Goal: Task Accomplishment & Management: Manage account settings

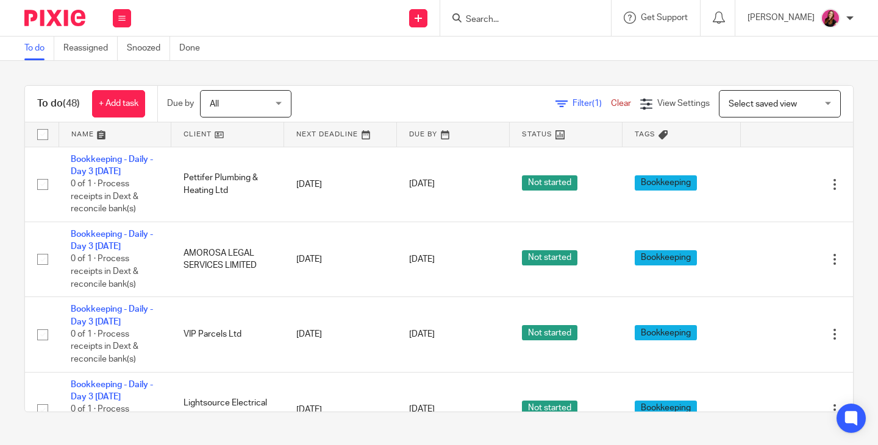
click at [541, 23] on input "Search" at bounding box center [519, 20] width 110 height 11
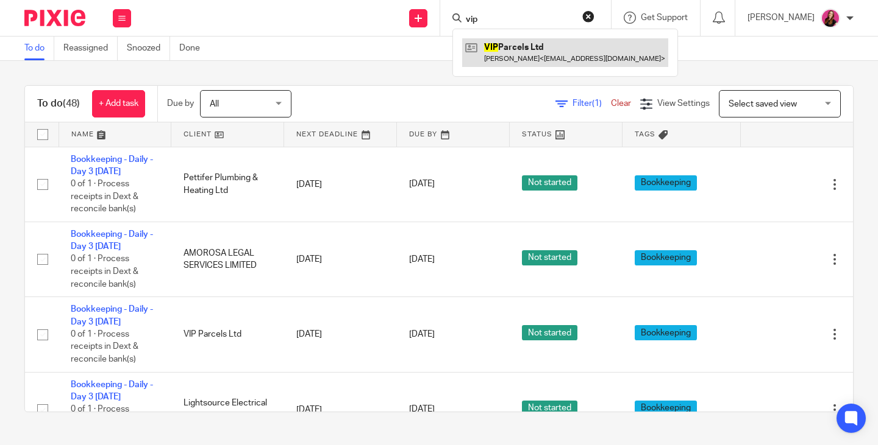
type input "vip"
click at [569, 42] on link at bounding box center [565, 52] width 206 height 28
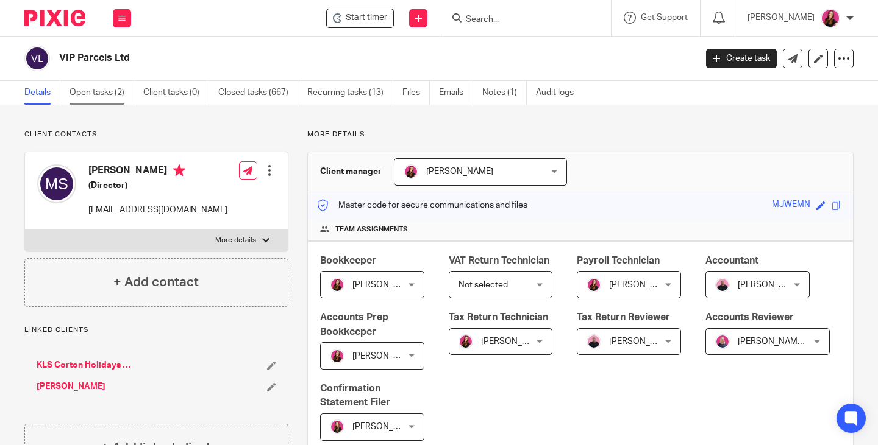
click at [101, 94] on link "Open tasks (2)" at bounding box center [101, 93] width 65 height 24
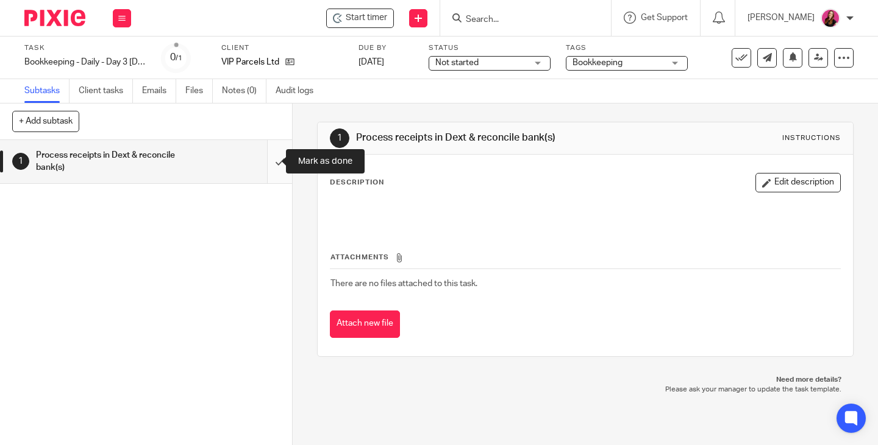
click at [266, 165] on input "submit" at bounding box center [146, 161] width 292 height 43
click at [292, 57] on link at bounding box center [286, 62] width 15 height 12
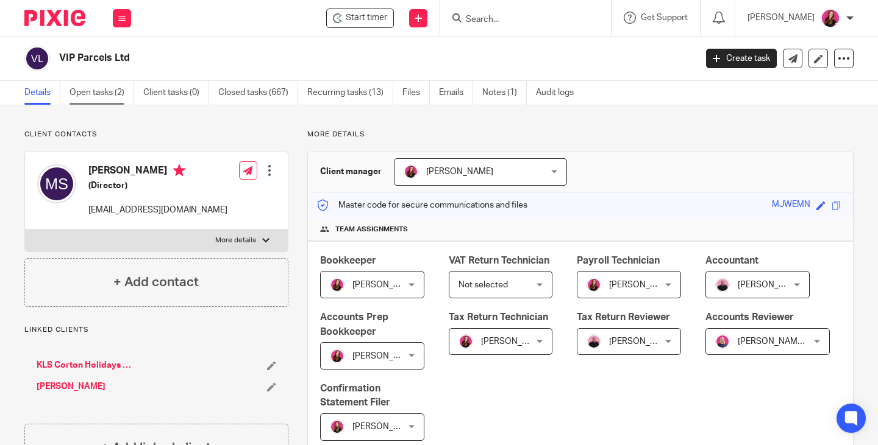
click at [99, 86] on link "Open tasks (2)" at bounding box center [101, 93] width 65 height 24
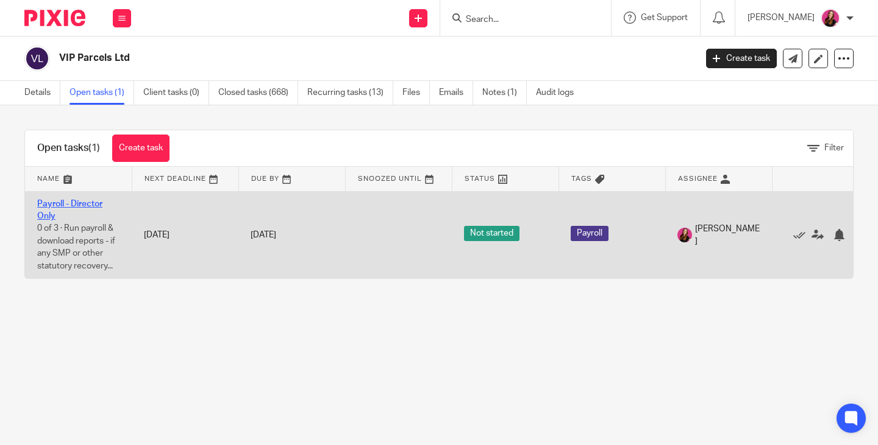
click at [83, 202] on link "Payroll - Director Only" at bounding box center [69, 210] width 65 height 21
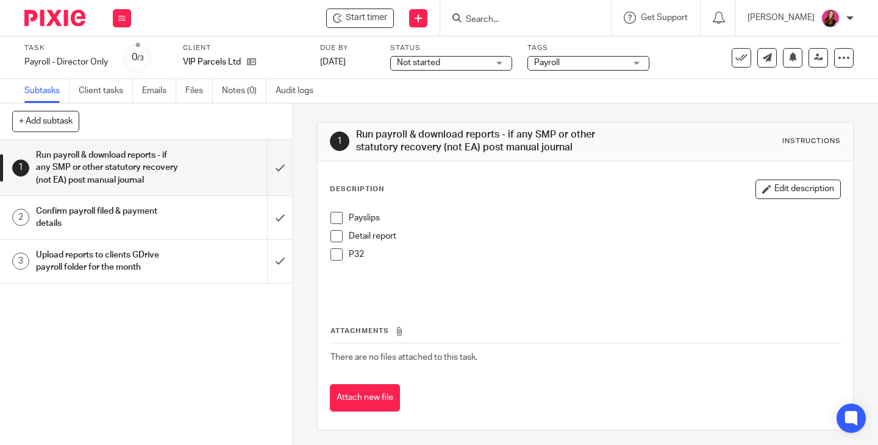
drag, startPoint x: 332, startPoint y: 218, endPoint x: 331, endPoint y: 235, distance: 16.5
click at [332, 218] on span at bounding box center [336, 218] width 12 height 12
drag, startPoint x: 331, startPoint y: 235, endPoint x: 336, endPoint y: 241, distance: 8.7
click at [332, 235] on span at bounding box center [336, 236] width 12 height 12
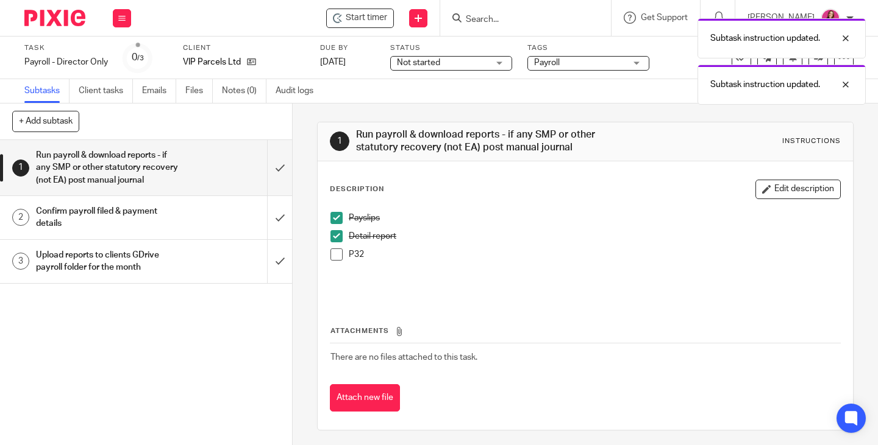
click at [336, 255] on span at bounding box center [336, 255] width 12 height 12
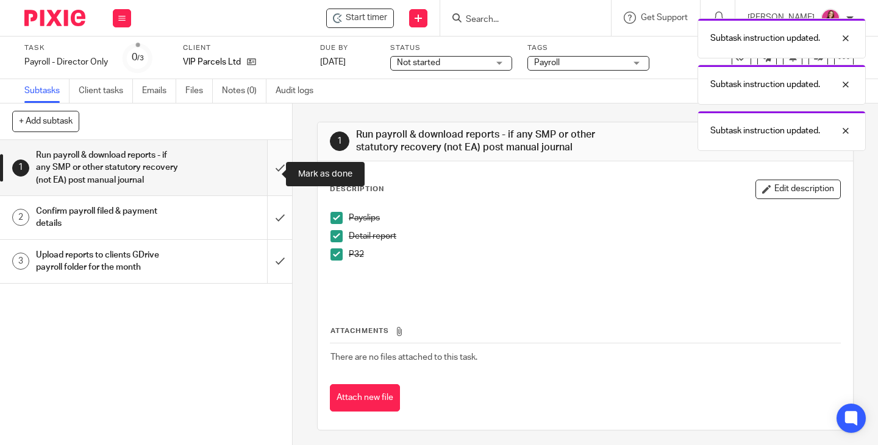
click at [262, 176] on input "submit" at bounding box center [146, 167] width 292 height 55
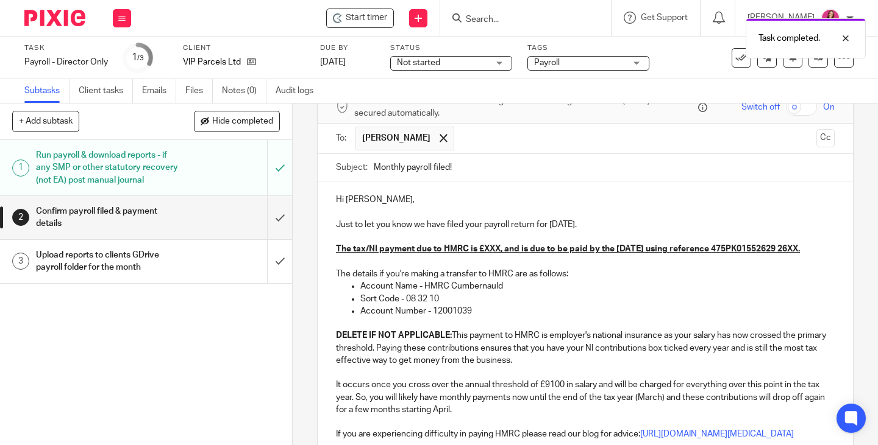
scroll to position [122, 0]
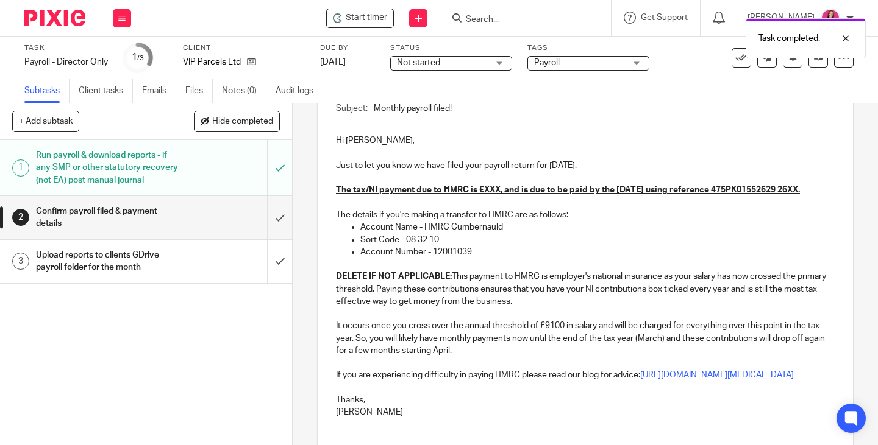
click at [606, 165] on p "Just to let you know we have filed your payroll return for August 2025." at bounding box center [585, 166] width 499 height 12
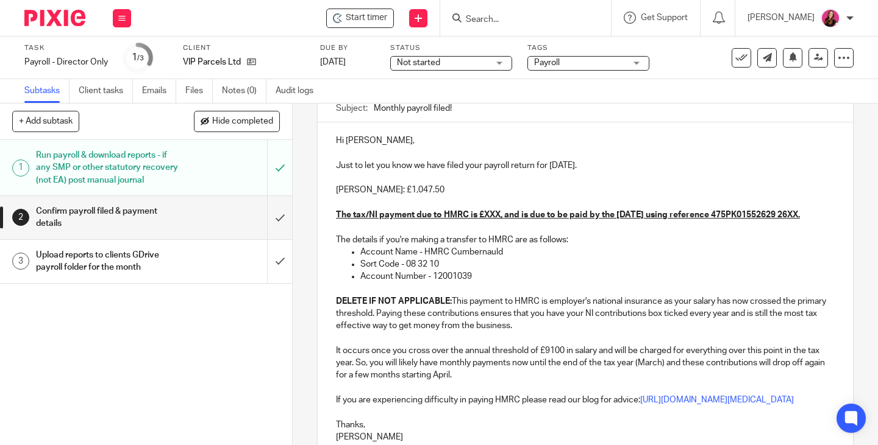
click at [498, 213] on u "The tax/NI payment due to HMRC is £XXX, and is due to be paid by the 22nd Septe…" at bounding box center [568, 215] width 464 height 9
click at [422, 219] on u "The tax/NI payment due to HMRC is £35.62, and is due to be paid by the 22nd Sep…" at bounding box center [570, 215] width 469 height 9
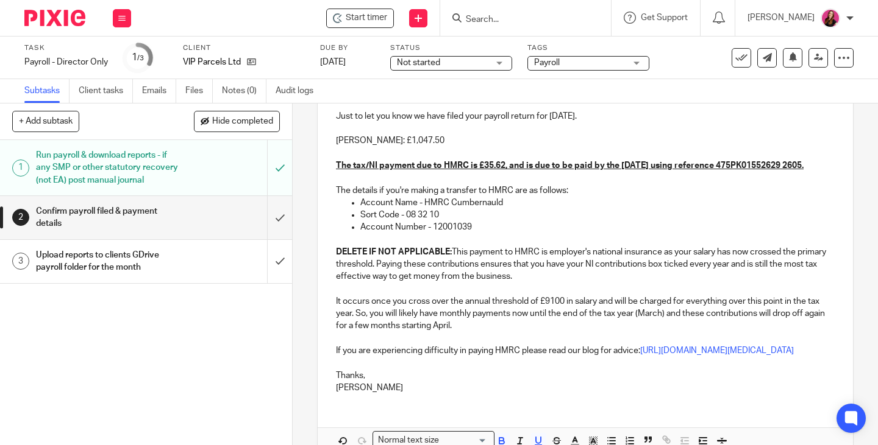
scroll to position [183, 0]
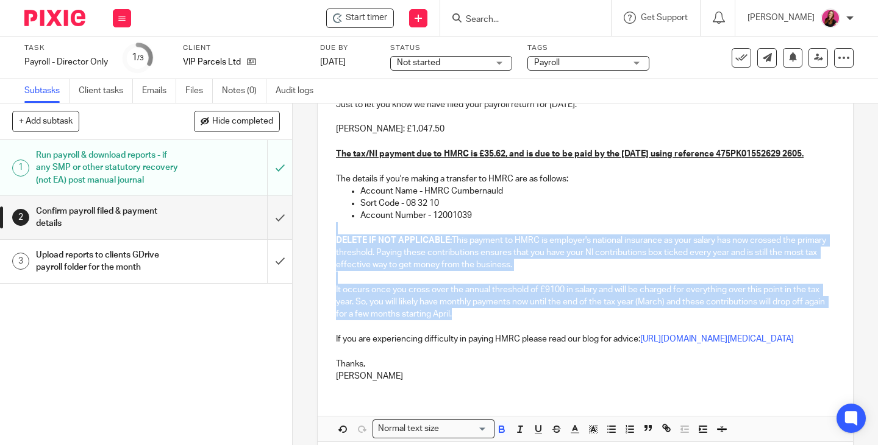
drag, startPoint x: 489, startPoint y: 325, endPoint x: 339, endPoint y: 246, distance: 170.4
click at [339, 246] on div "Hi Matthew, Just to let you know we have filed your payroll return for August 2…" at bounding box center [585, 227] width 535 height 330
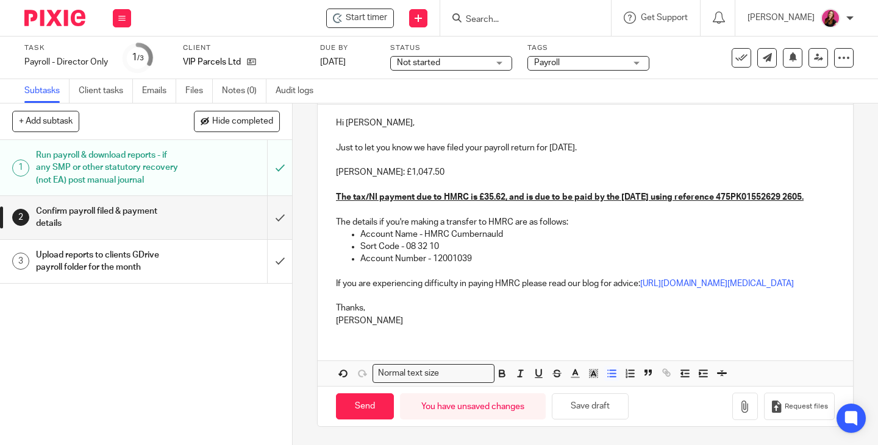
scroll to position [177, 0]
click at [350, 408] on input "Send" at bounding box center [365, 407] width 58 height 26
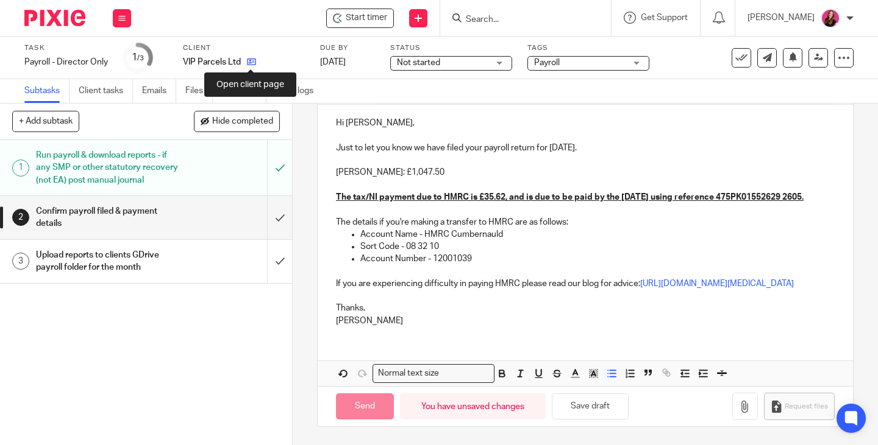
type input "Sent"
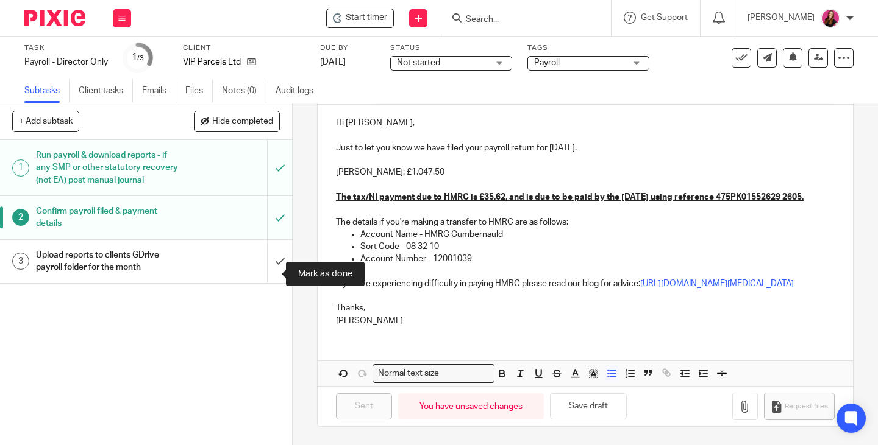
drag, startPoint x: 272, startPoint y: 272, endPoint x: 247, endPoint y: 233, distance: 46.8
click at [272, 272] on input "submit" at bounding box center [146, 261] width 292 height 43
click at [125, 20] on icon at bounding box center [121, 18] width 7 height 7
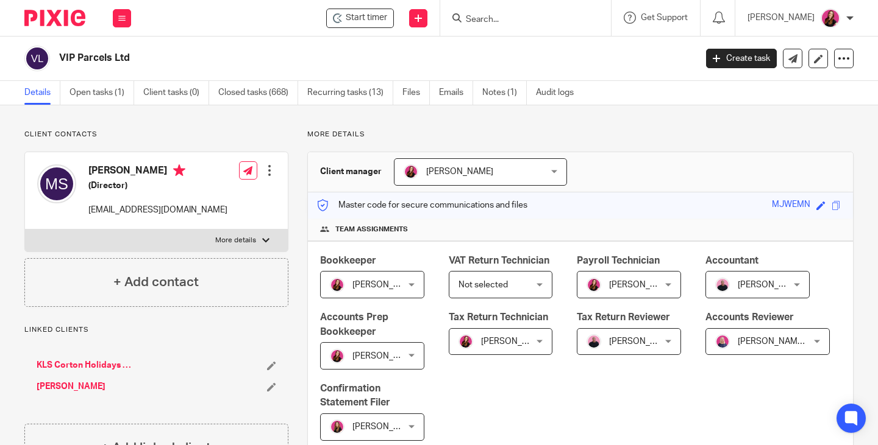
scroll to position [366, 0]
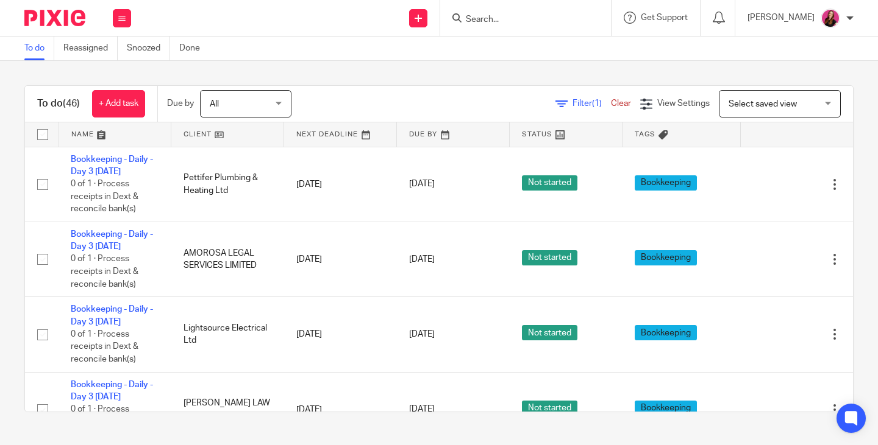
click at [514, 16] on input "Search" at bounding box center [519, 20] width 110 height 11
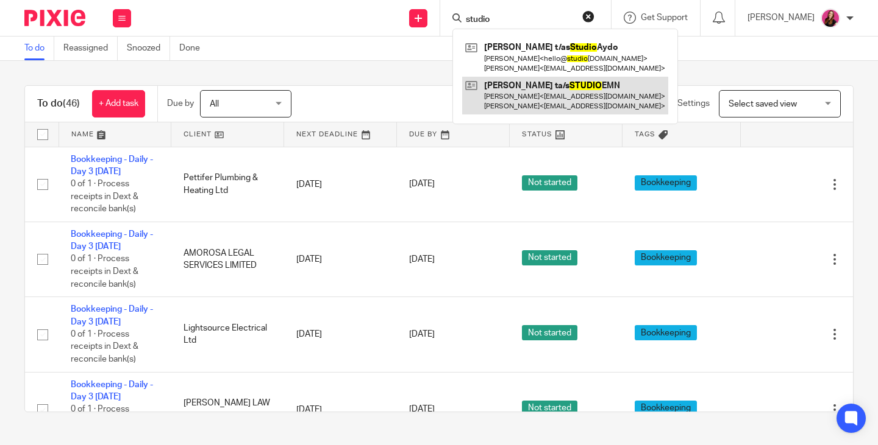
type input "studio"
drag, startPoint x: 547, startPoint y: 92, endPoint x: 522, endPoint y: 88, distance: 25.3
click at [547, 92] on link at bounding box center [565, 96] width 206 height 38
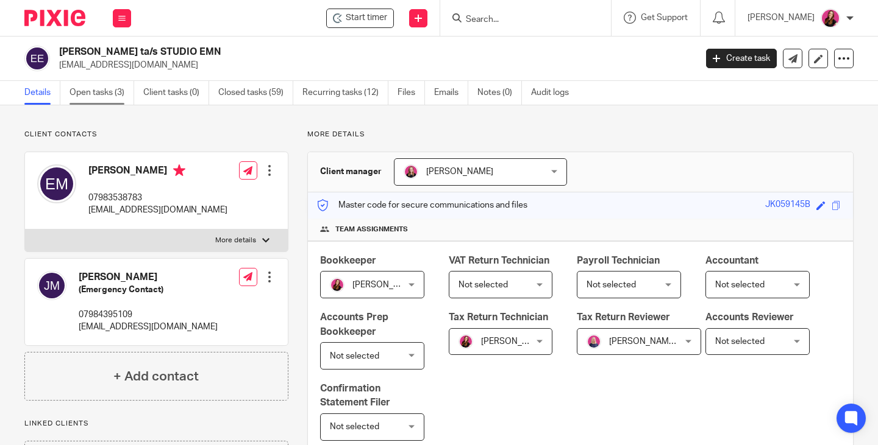
click at [98, 96] on link "Open tasks (3)" at bounding box center [101, 93] width 65 height 24
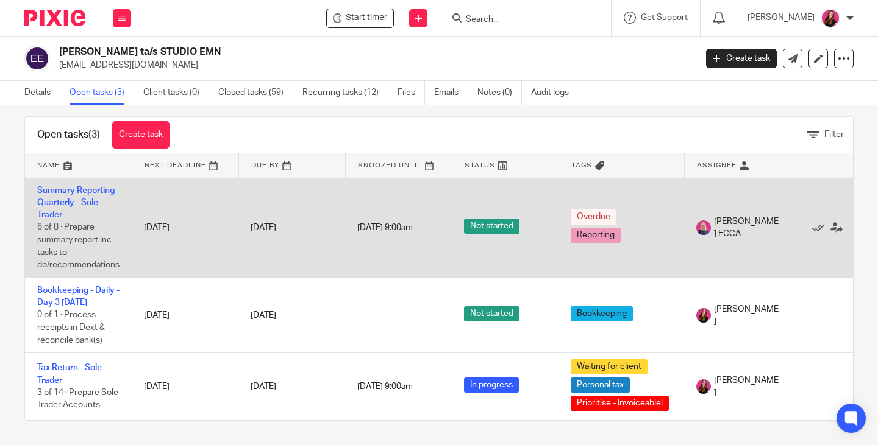
scroll to position [35, 0]
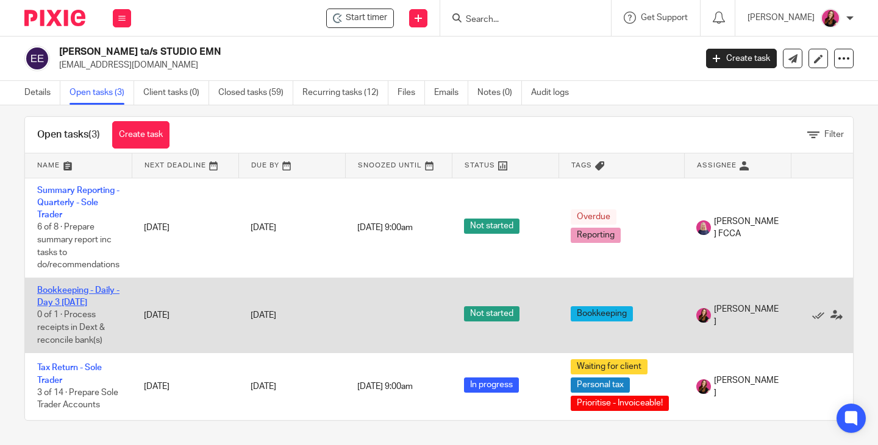
click at [98, 286] on link "Bookkeeping - Daily - Day 3 [DATE]" at bounding box center [78, 296] width 82 height 21
